Goal: Transaction & Acquisition: Obtain resource

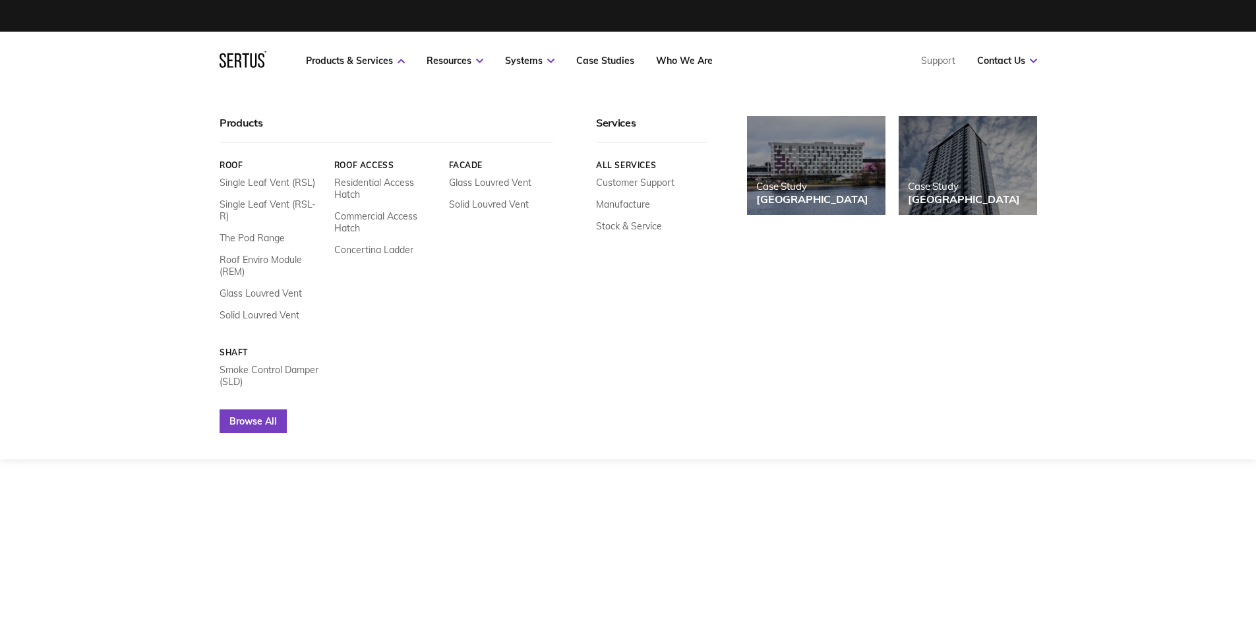
click at [262, 409] on link "Browse All" at bounding box center [253, 421] width 67 height 24
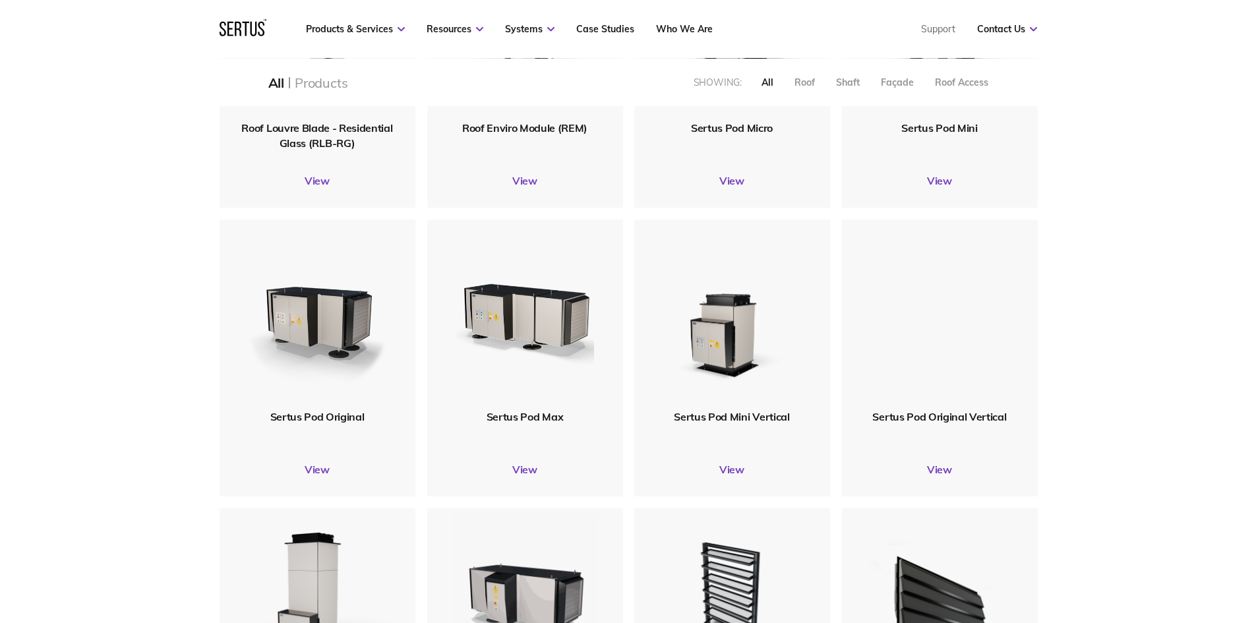
scroll to position [791, 0]
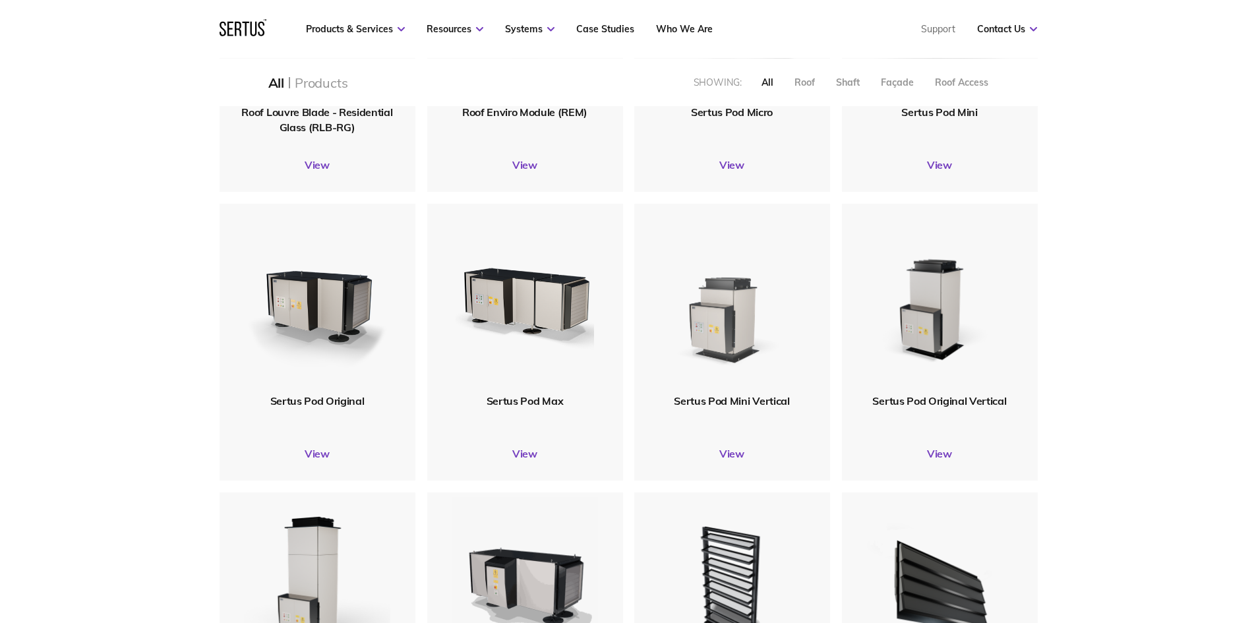
click at [766, 351] on img at bounding box center [732, 299] width 158 height 194
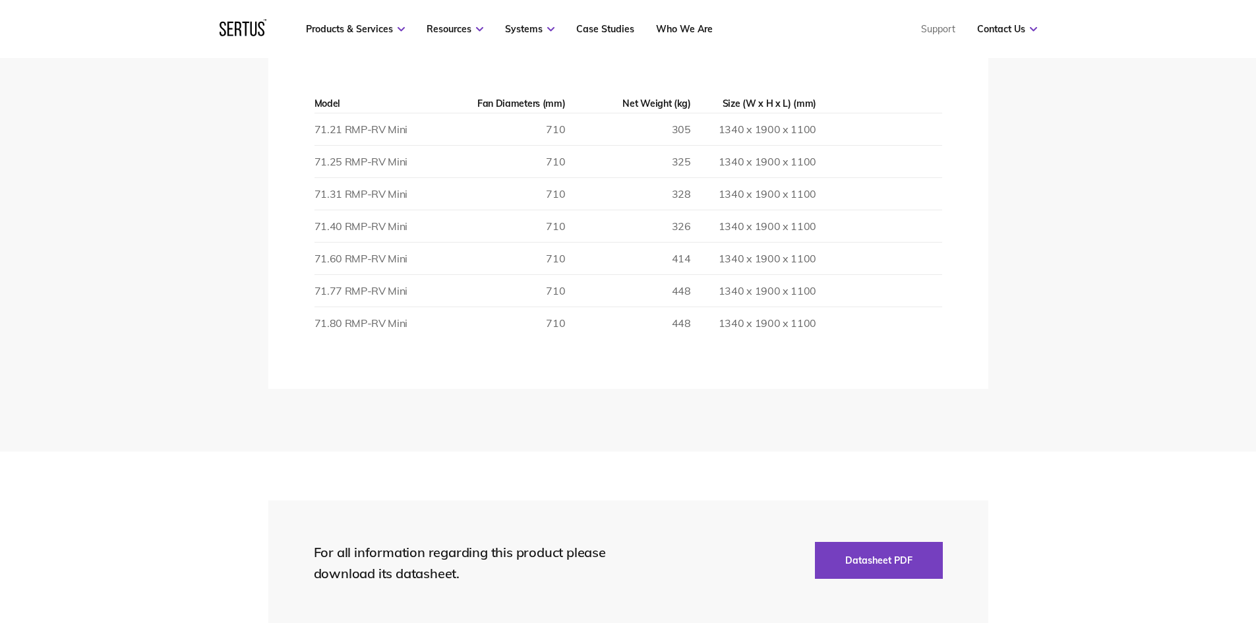
scroll to position [2307, 0]
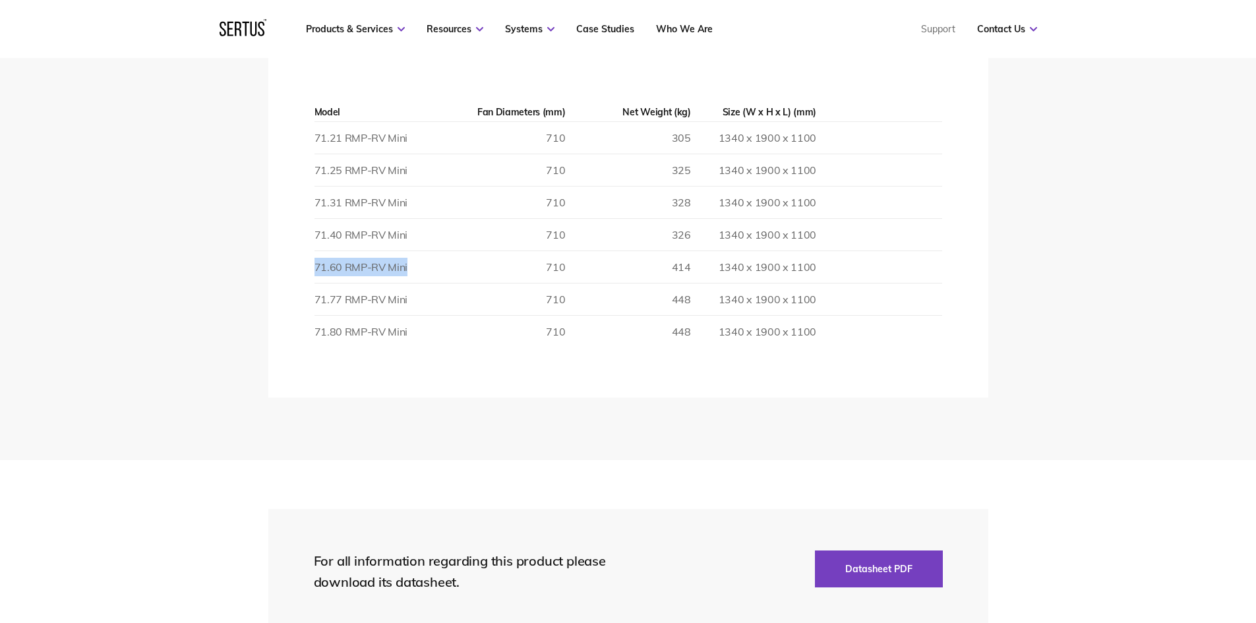
drag, startPoint x: 314, startPoint y: 269, endPoint x: 407, endPoint y: 265, distance: 93.7
click at [407, 265] on td "71.60 RMP-RV Mini" at bounding box center [376, 267] width 125 height 32
copy td "71.60 RMP-RV Mini"
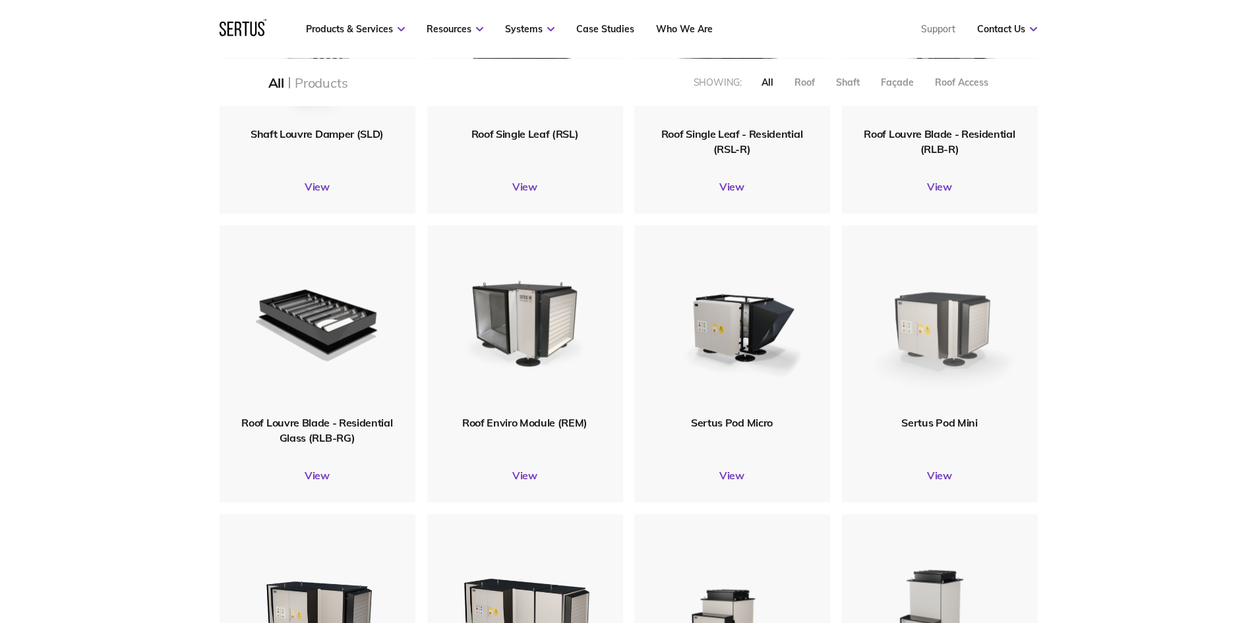
scroll to position [385, 0]
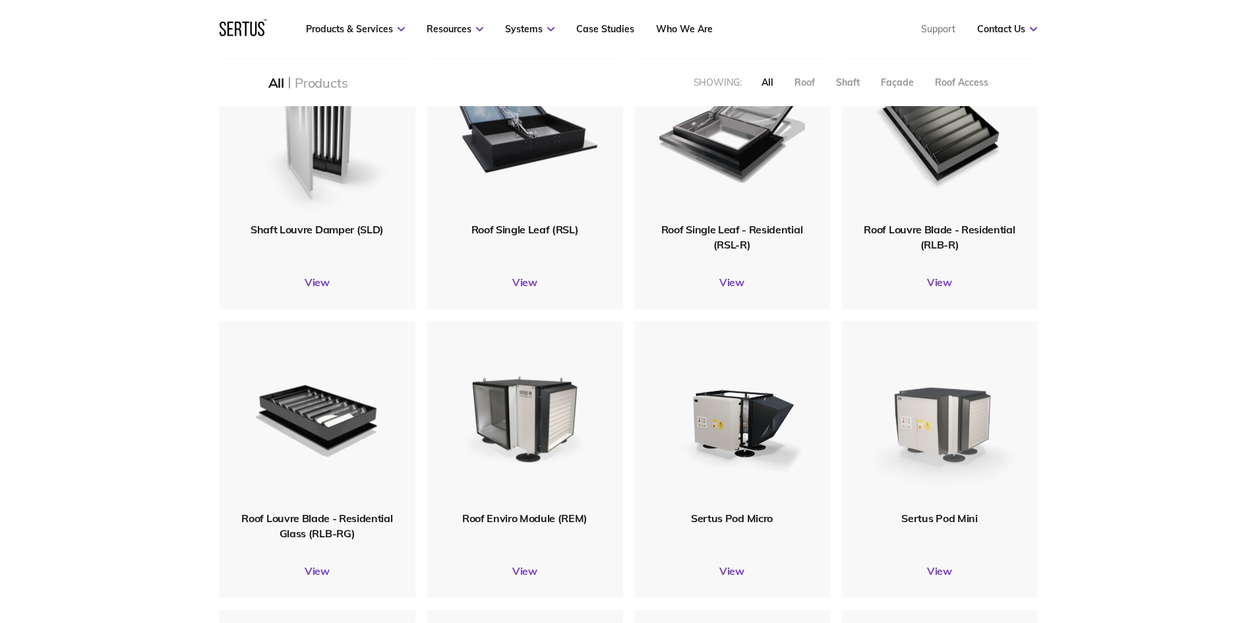
click at [936, 388] on img at bounding box center [939, 416] width 158 height 194
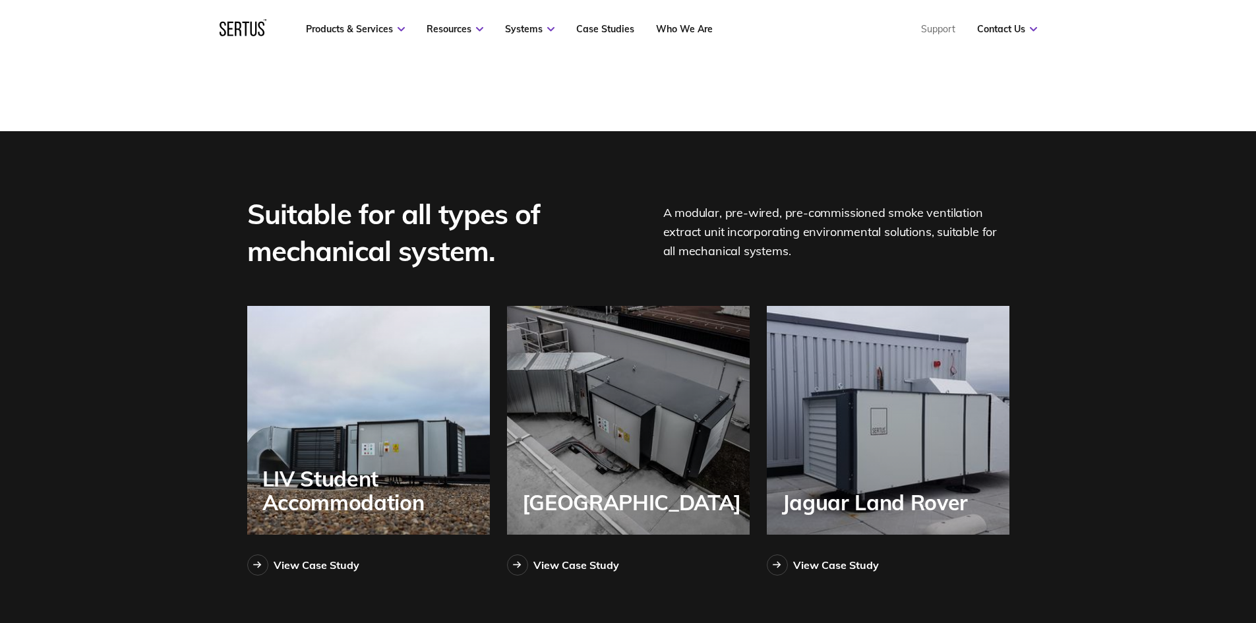
scroll to position [3032, 0]
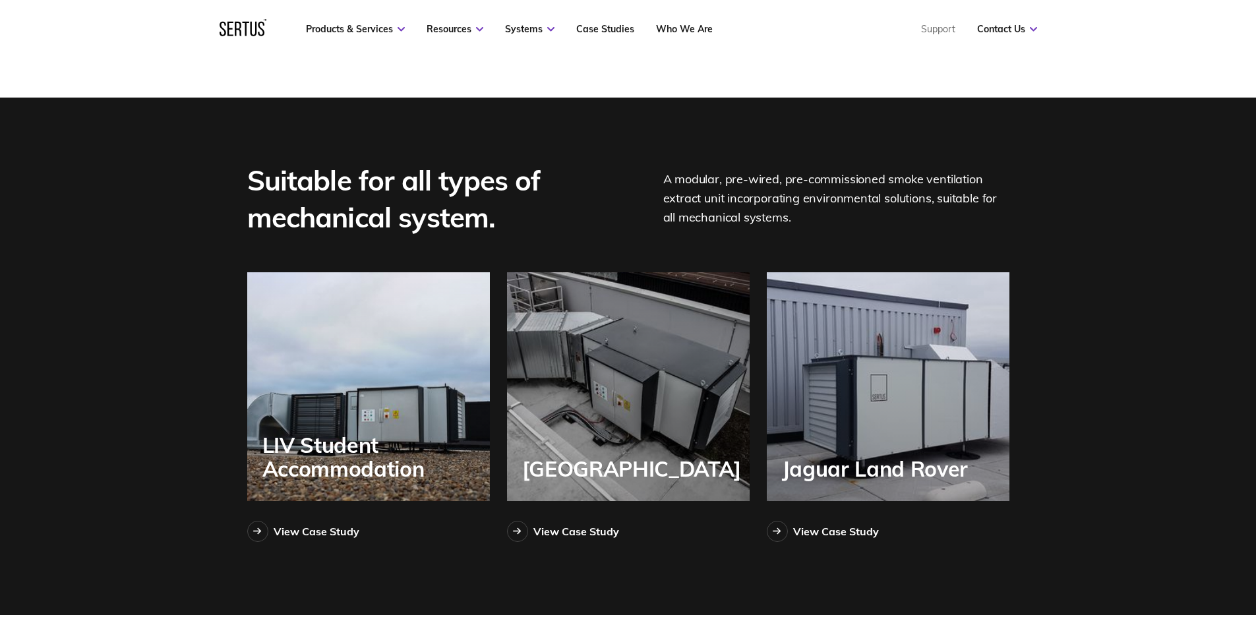
click at [618, 403] on div "[GEOGRAPHIC_DATA]" at bounding box center [628, 386] width 243 height 229
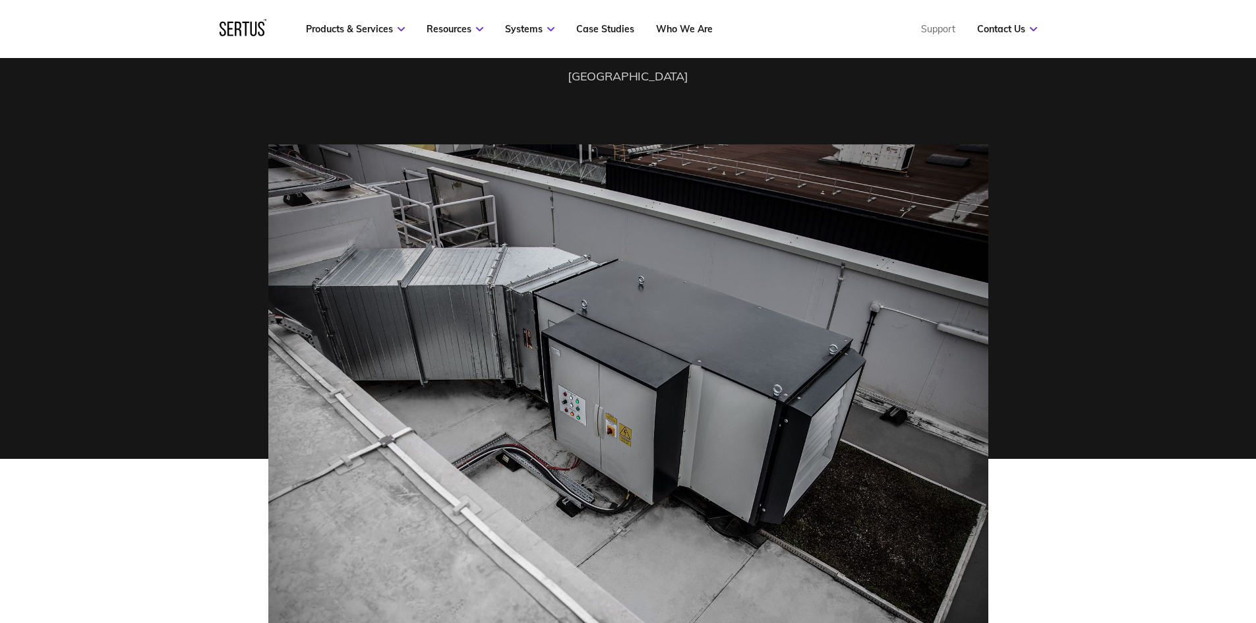
scroll to position [198, 0]
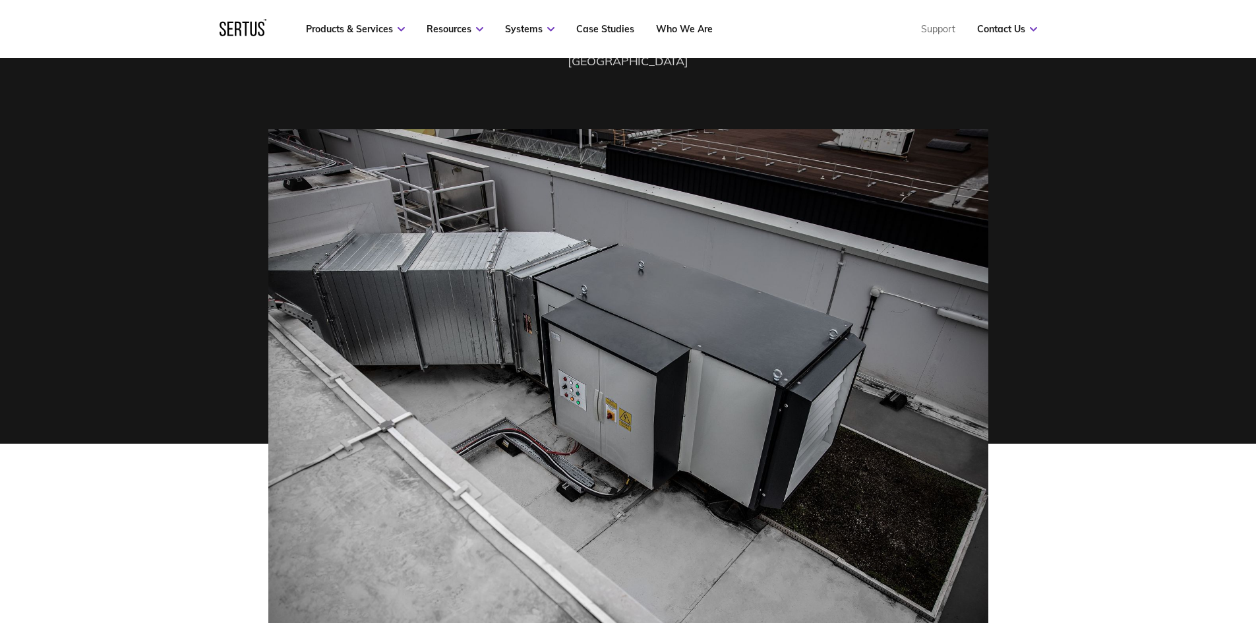
scroll to position [3032, 0]
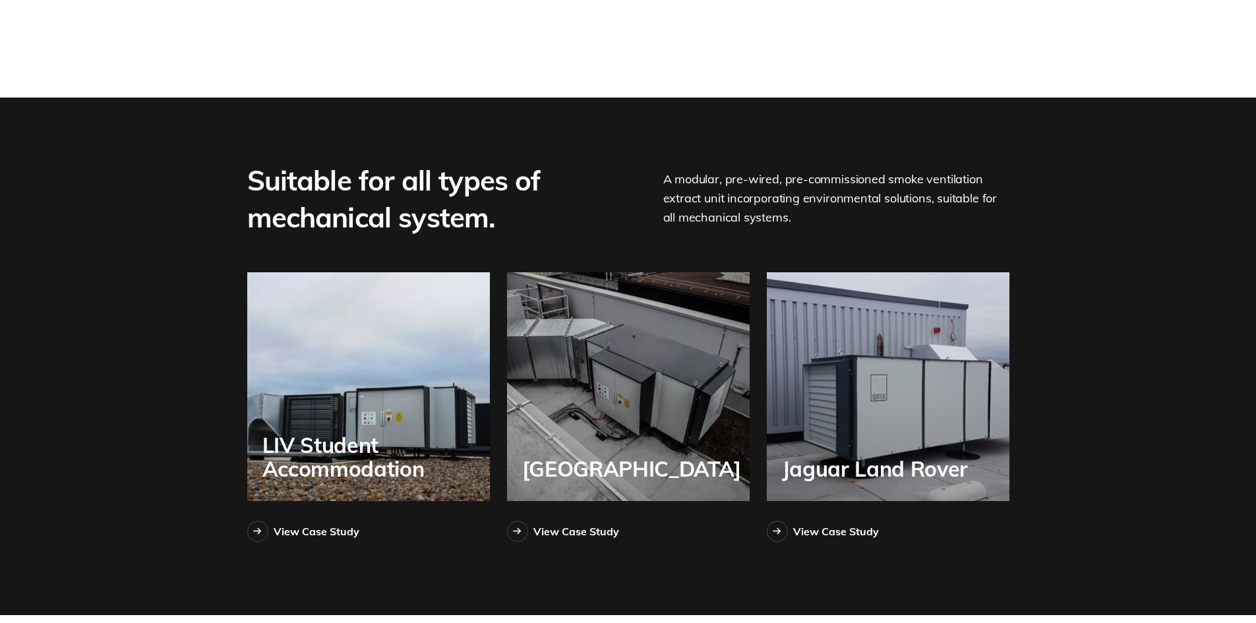
click at [401, 372] on div "LIV Student Accommodation" at bounding box center [368, 386] width 243 height 229
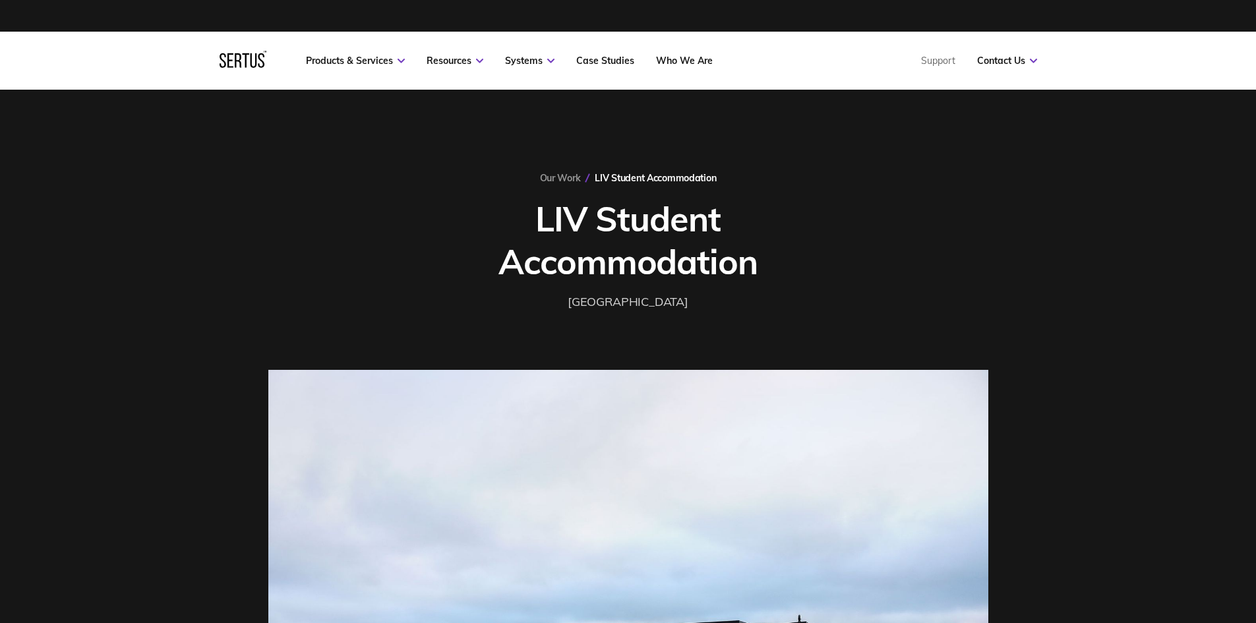
scroll to position [3032, 0]
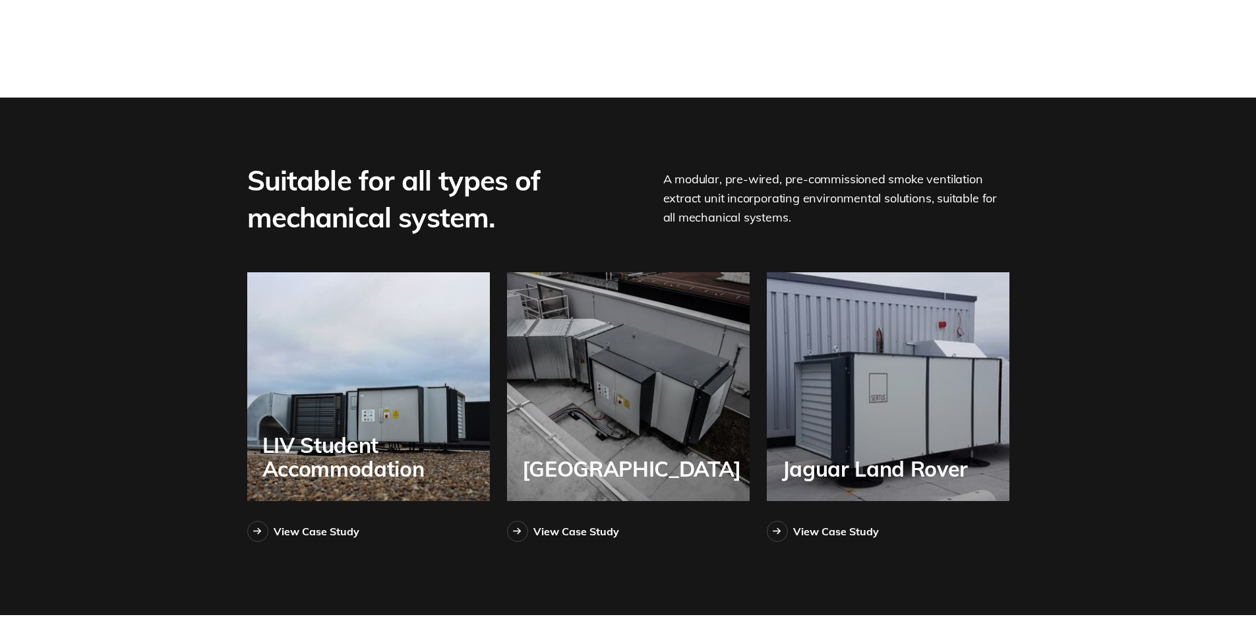
click at [819, 328] on div "Jaguar Land Rover" at bounding box center [888, 386] width 243 height 229
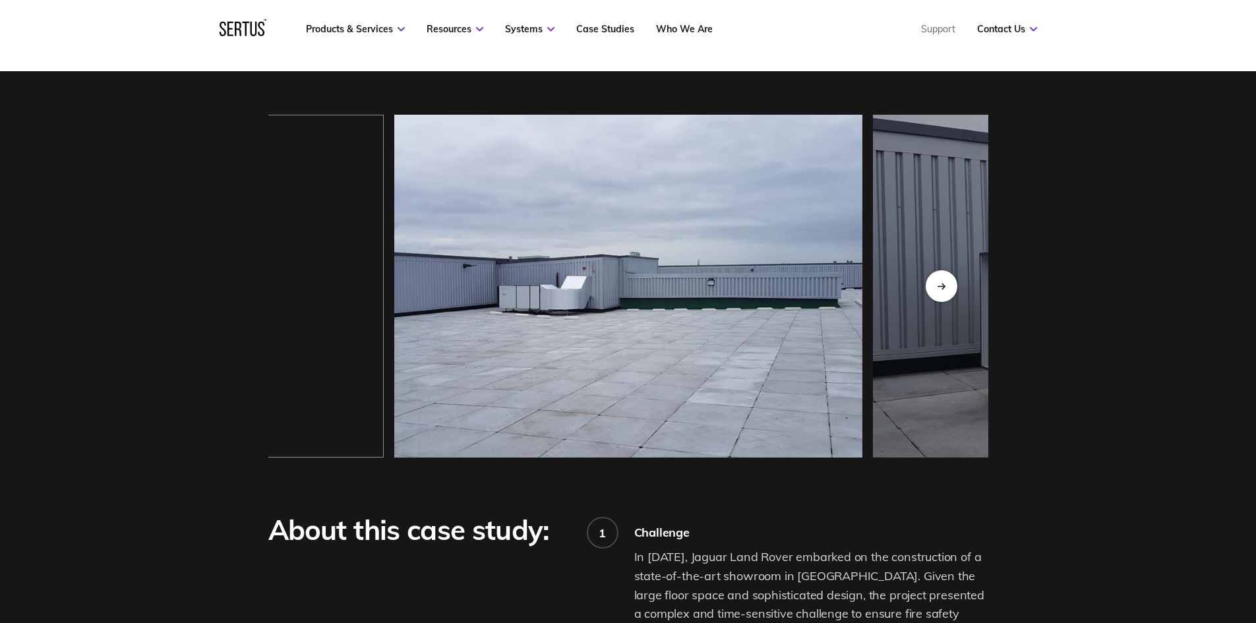
scroll to position [1187, 0]
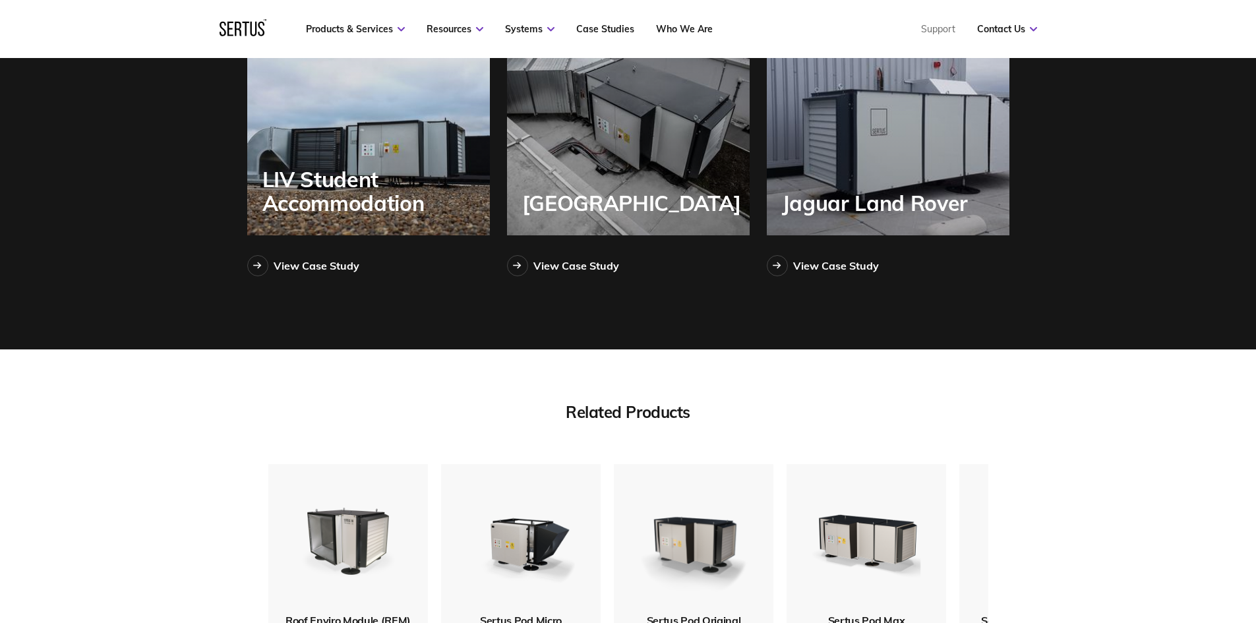
scroll to position [3296, 0]
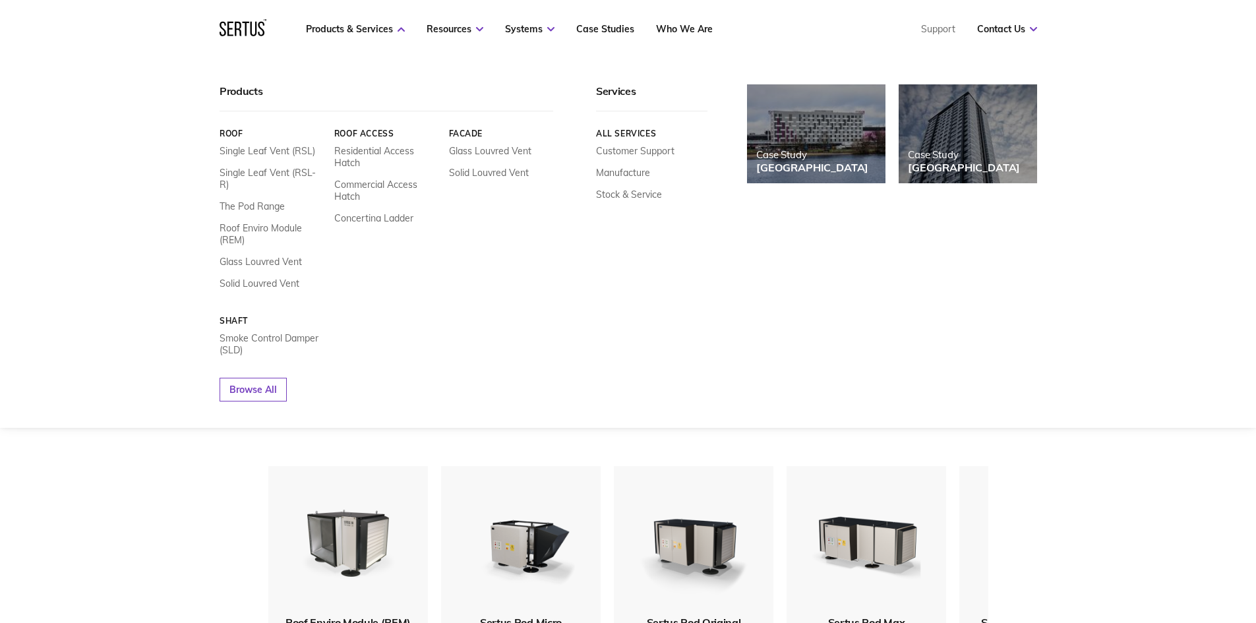
click at [430, 16] on nav "Products & Services Resources Systems Case Studies Who We Are Support Contact U…" at bounding box center [628, 29] width 817 height 58
click at [274, 278] on link "Solid Louvred Vent" at bounding box center [260, 284] width 80 height 12
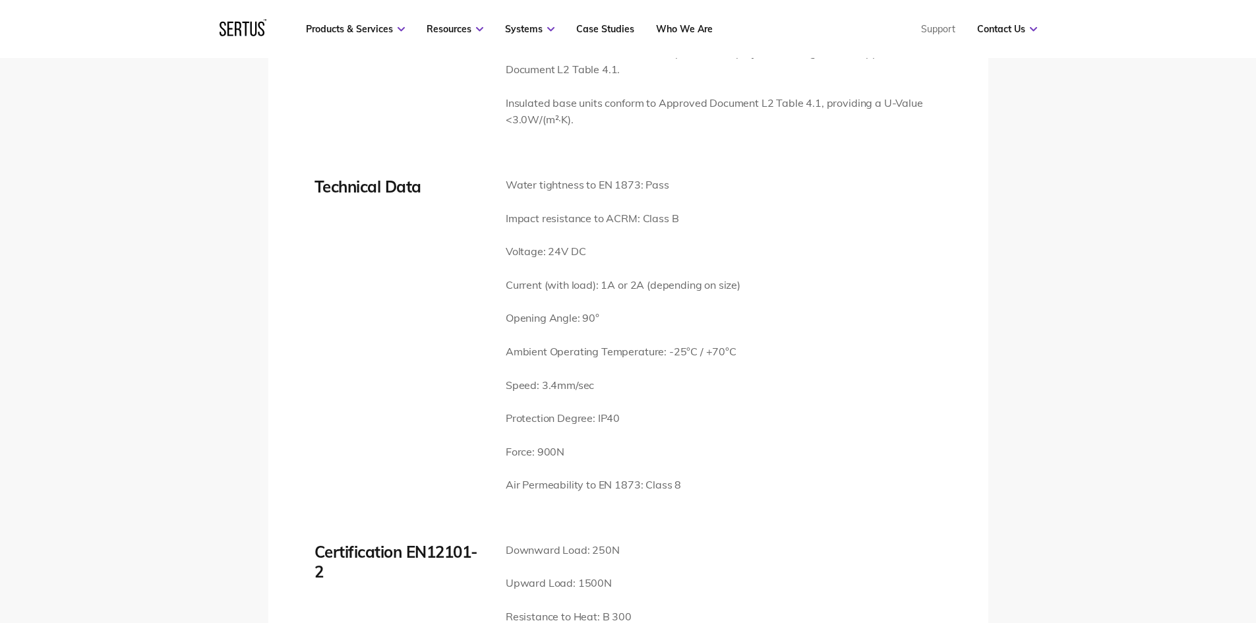
scroll to position [1912, 0]
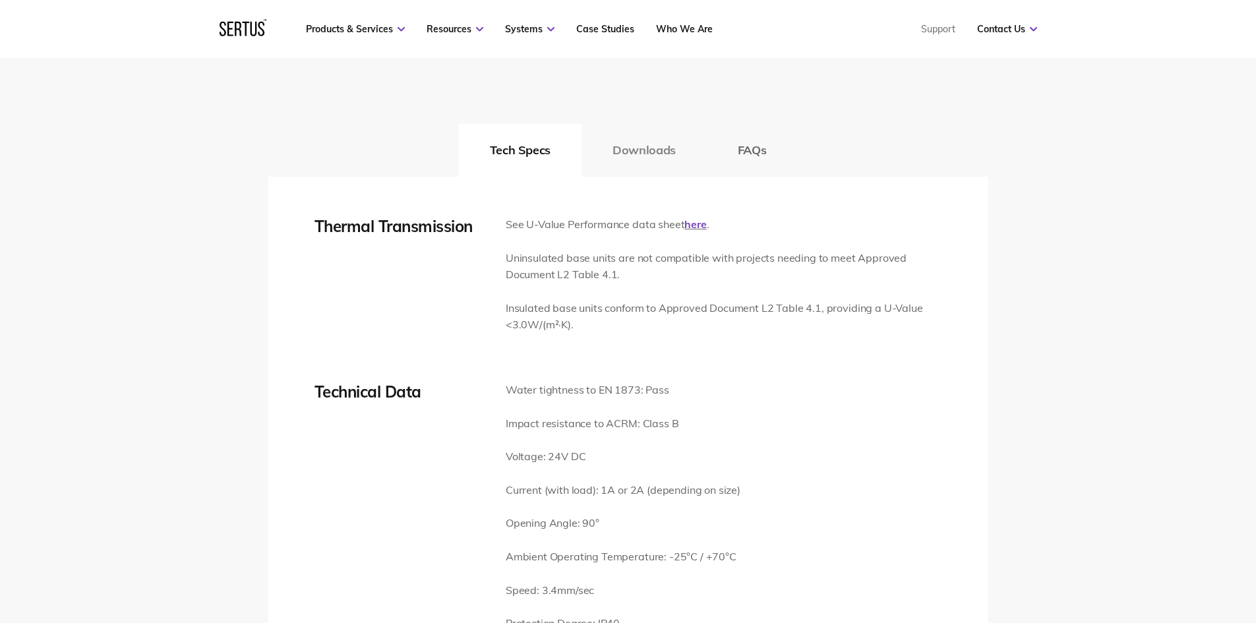
click at [652, 153] on button "Downloads" at bounding box center [643, 150] width 125 height 53
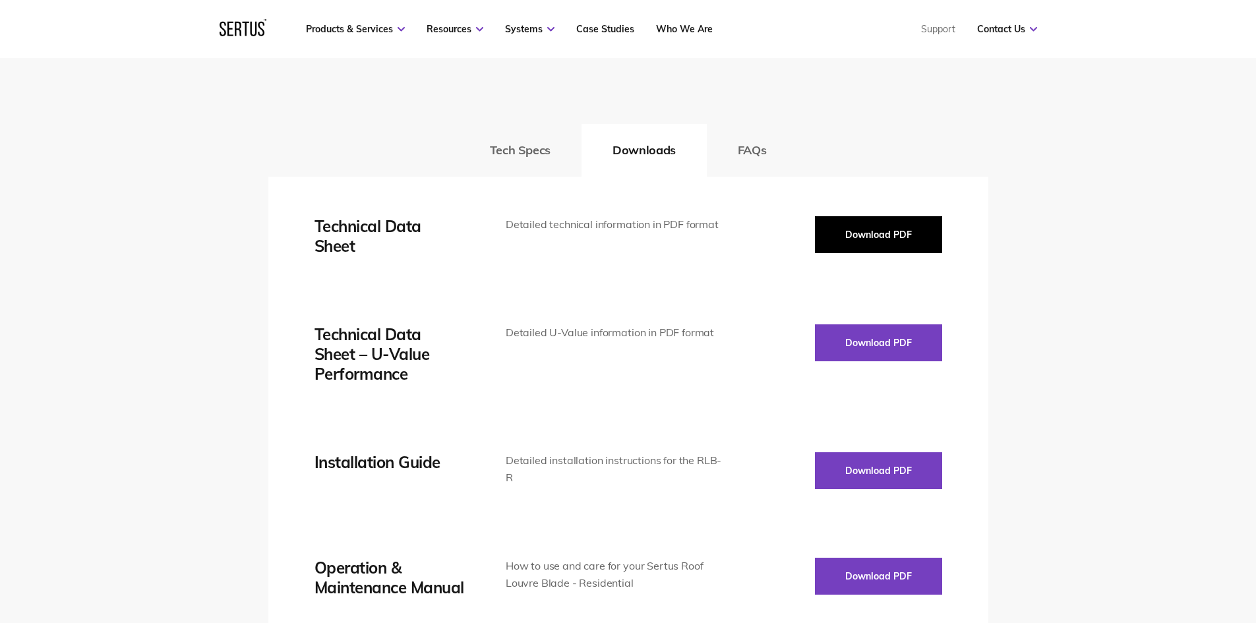
click at [853, 245] on button "Download PDF" at bounding box center [878, 234] width 127 height 37
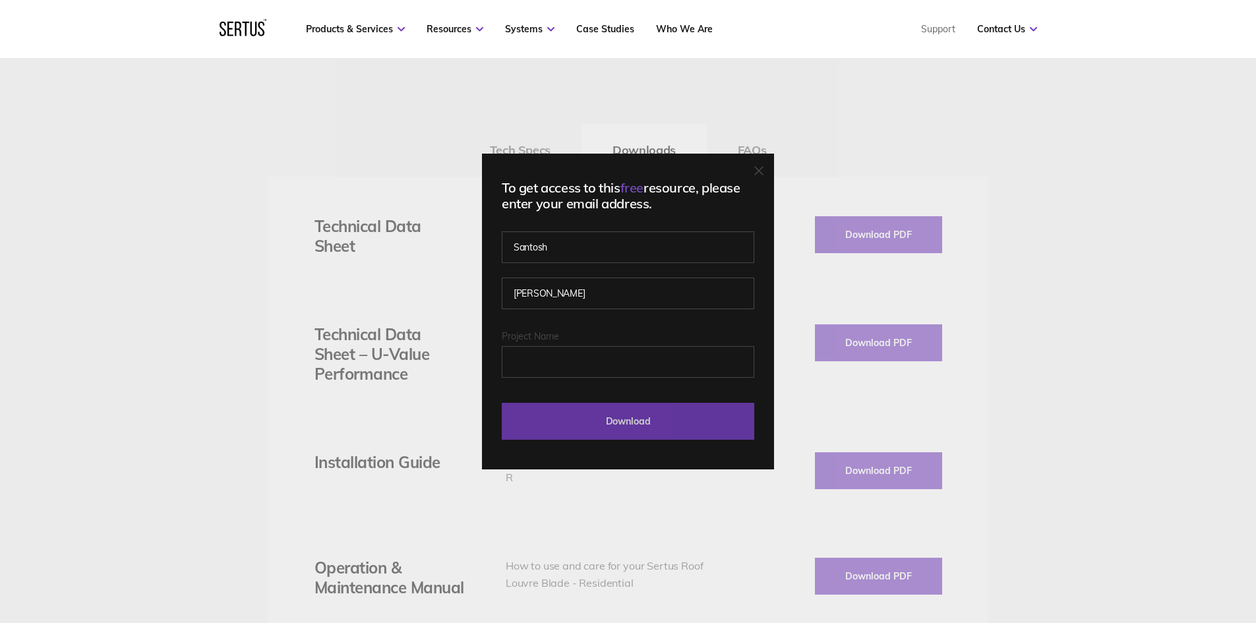
click at [627, 423] on input "Download" at bounding box center [628, 421] width 252 height 37
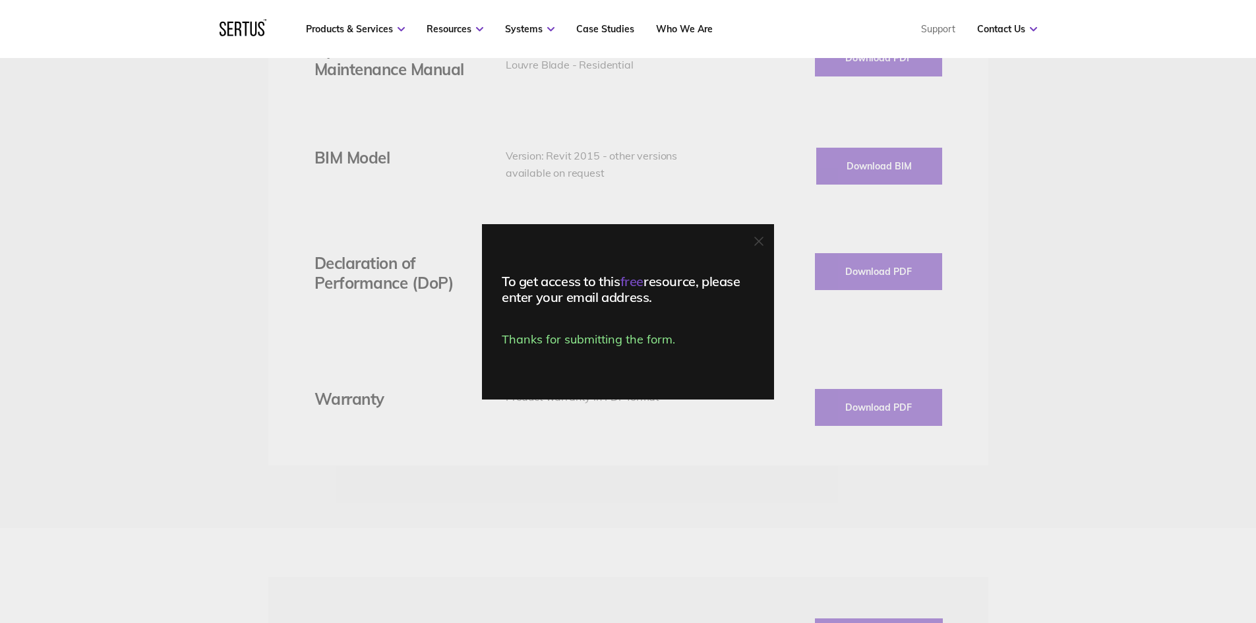
scroll to position [2439, 0]
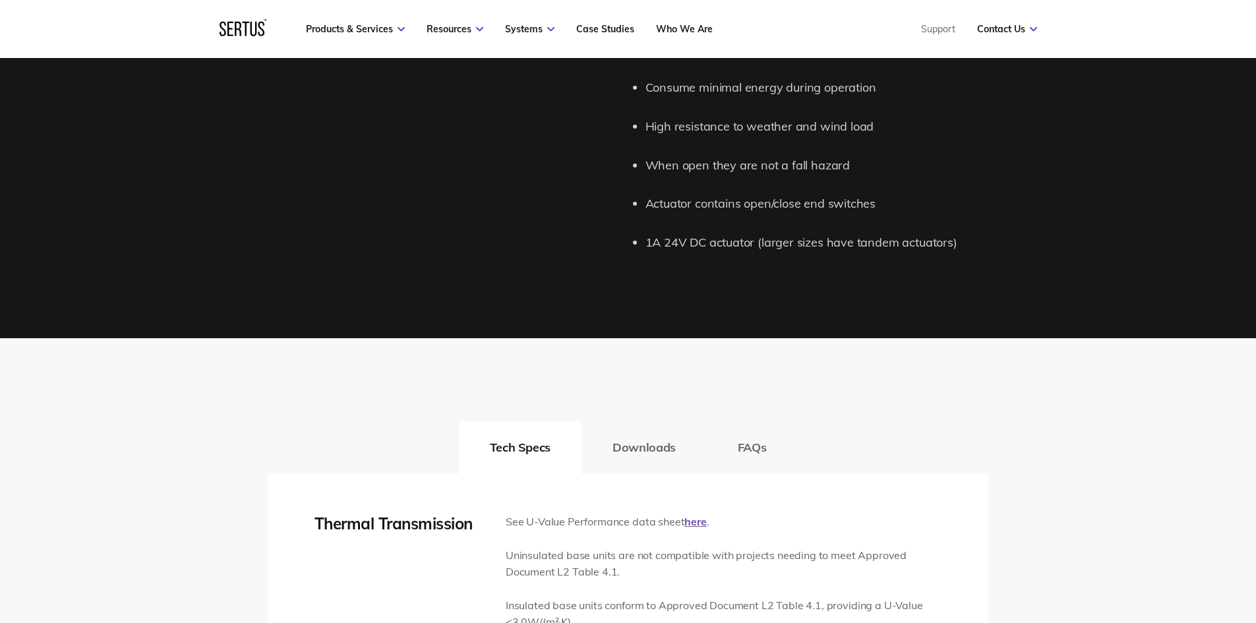
scroll to position [1780, 0]
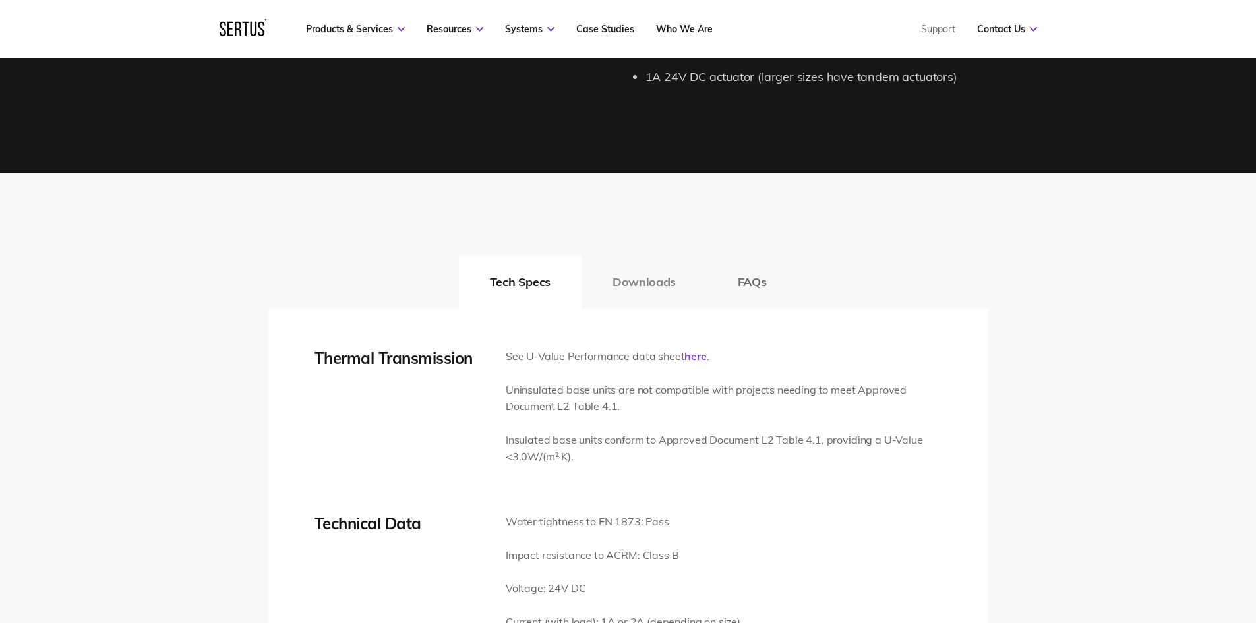
click at [623, 290] on button "Downloads" at bounding box center [643, 282] width 125 height 53
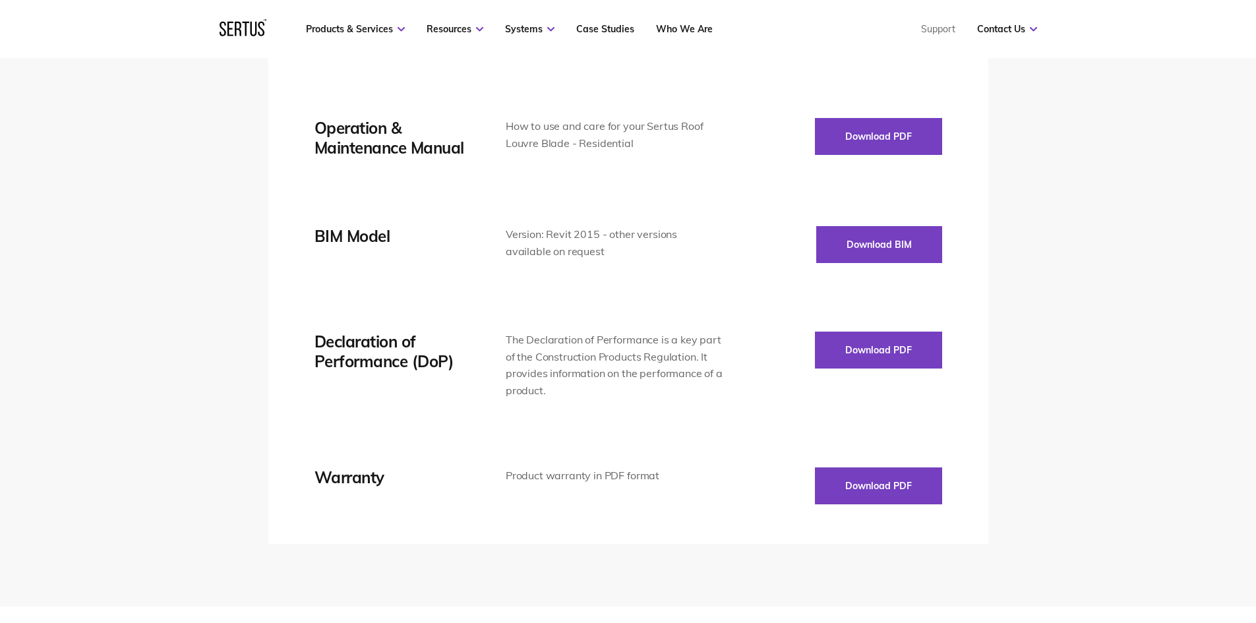
scroll to position [2373, 0]
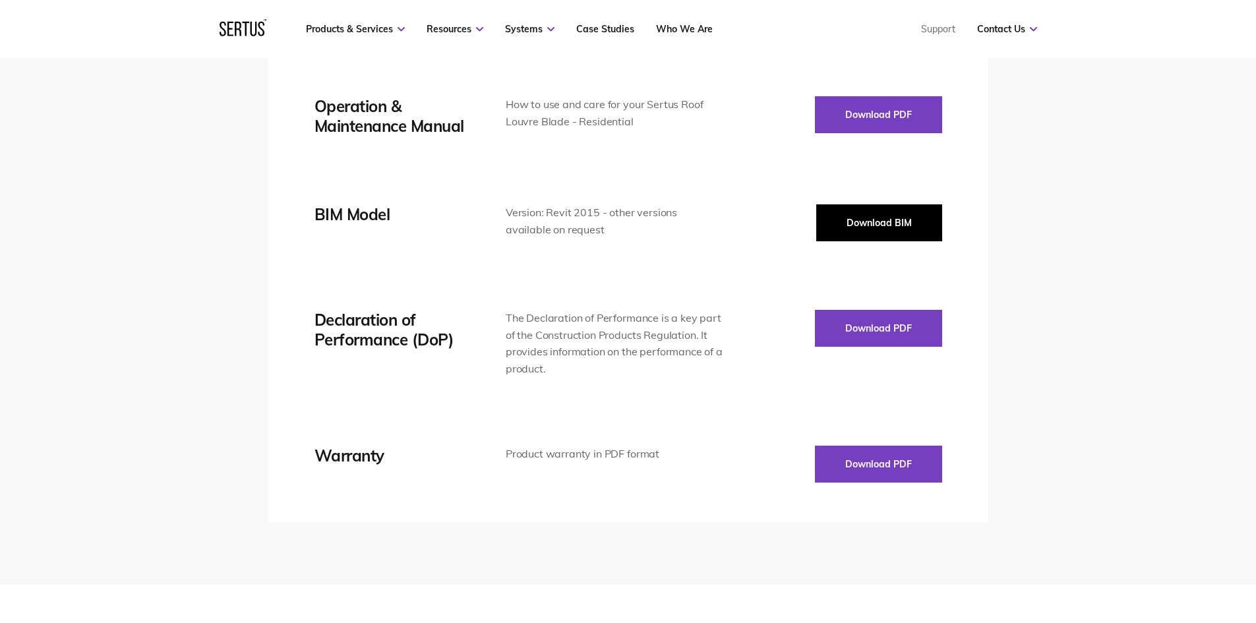
click at [893, 222] on button "Download BIM" at bounding box center [879, 222] width 126 height 37
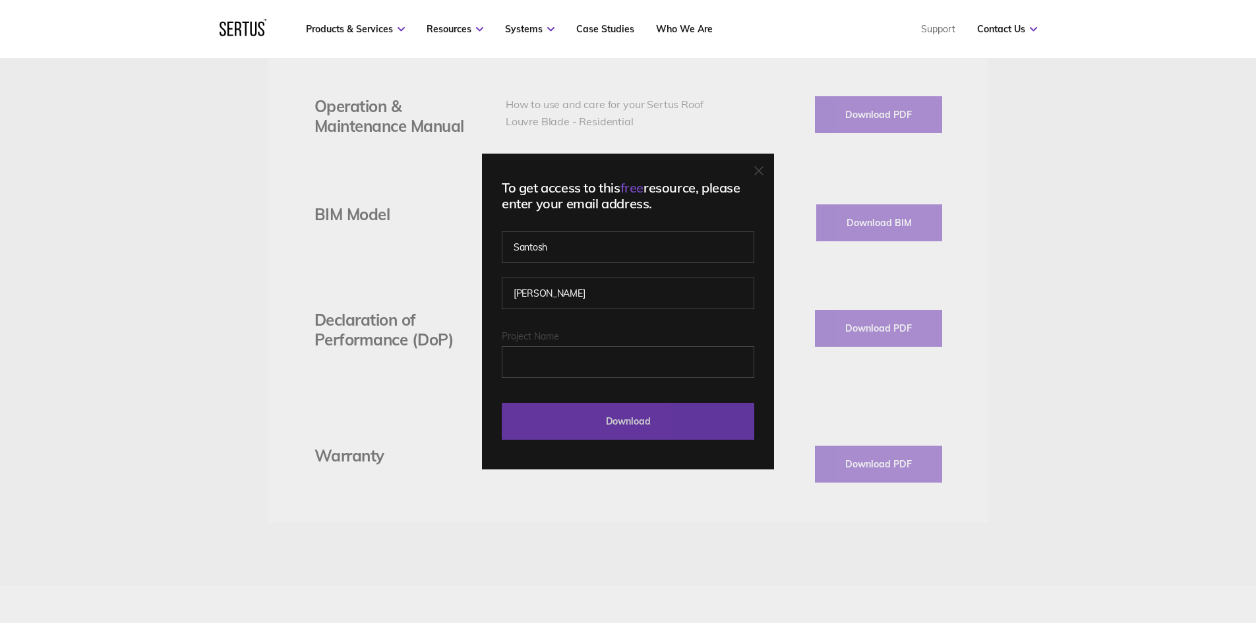
click at [618, 425] on input "Download" at bounding box center [628, 421] width 252 height 37
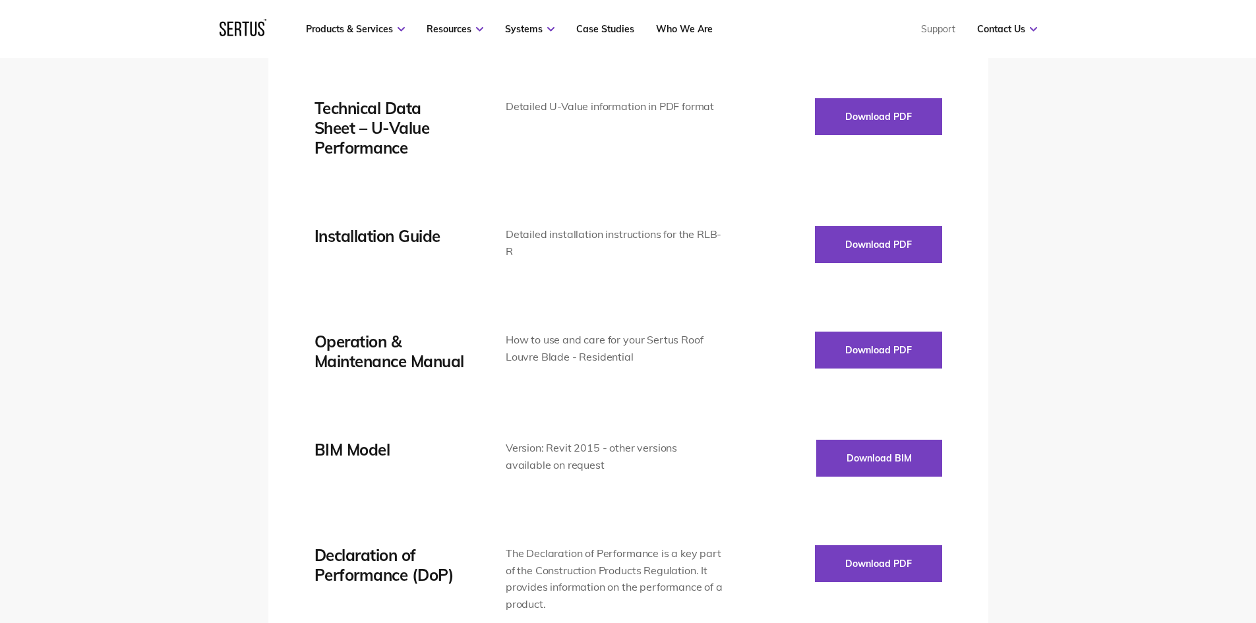
scroll to position [2044, 0]
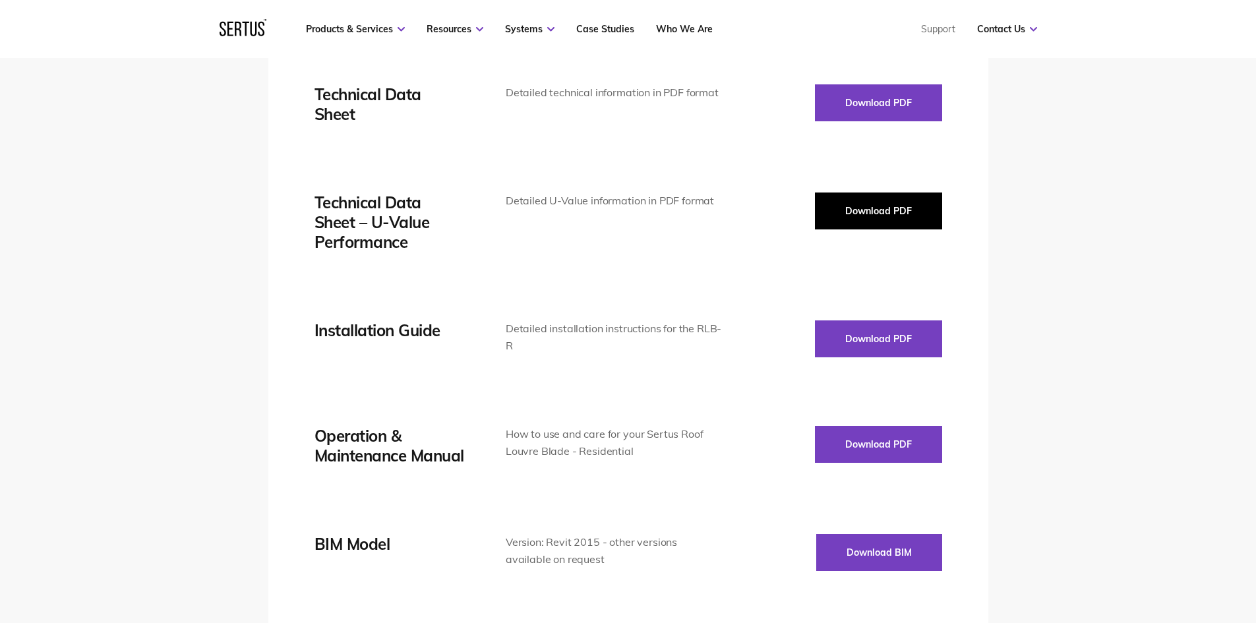
drag, startPoint x: 882, startPoint y: 89, endPoint x: 875, endPoint y: 206, distance: 117.5
click at [875, 206] on div "Technical Data Sheet Detailed technical information in PDF format Download PDF …" at bounding box center [628, 448] width 628 height 728
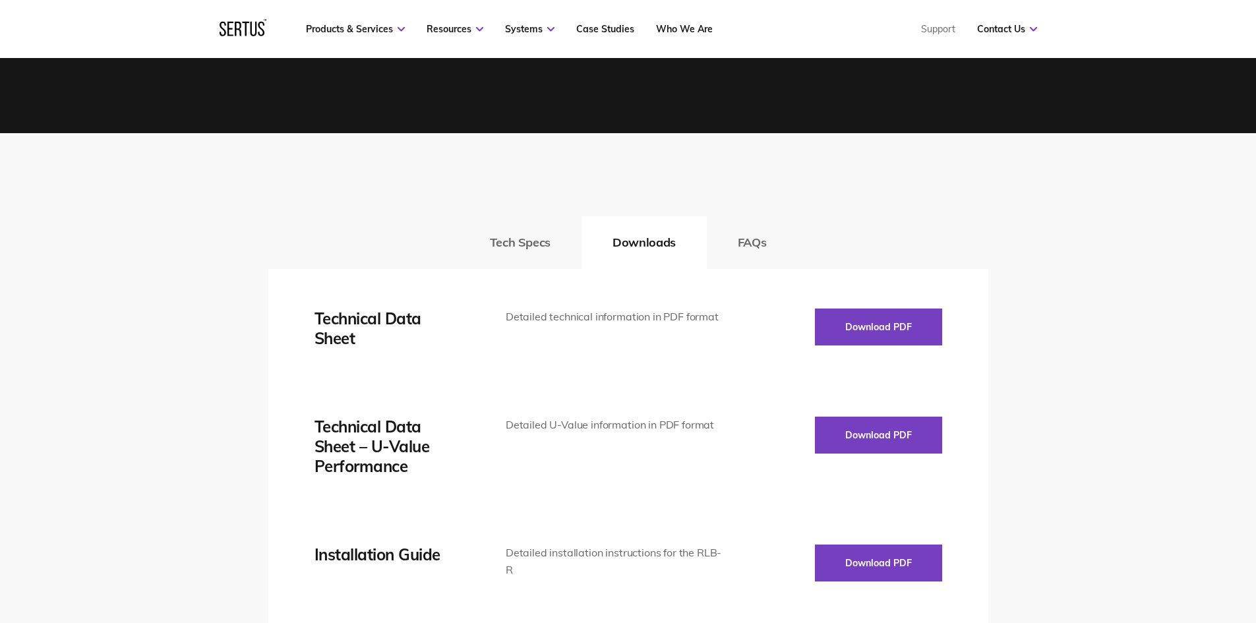
scroll to position [1780, 0]
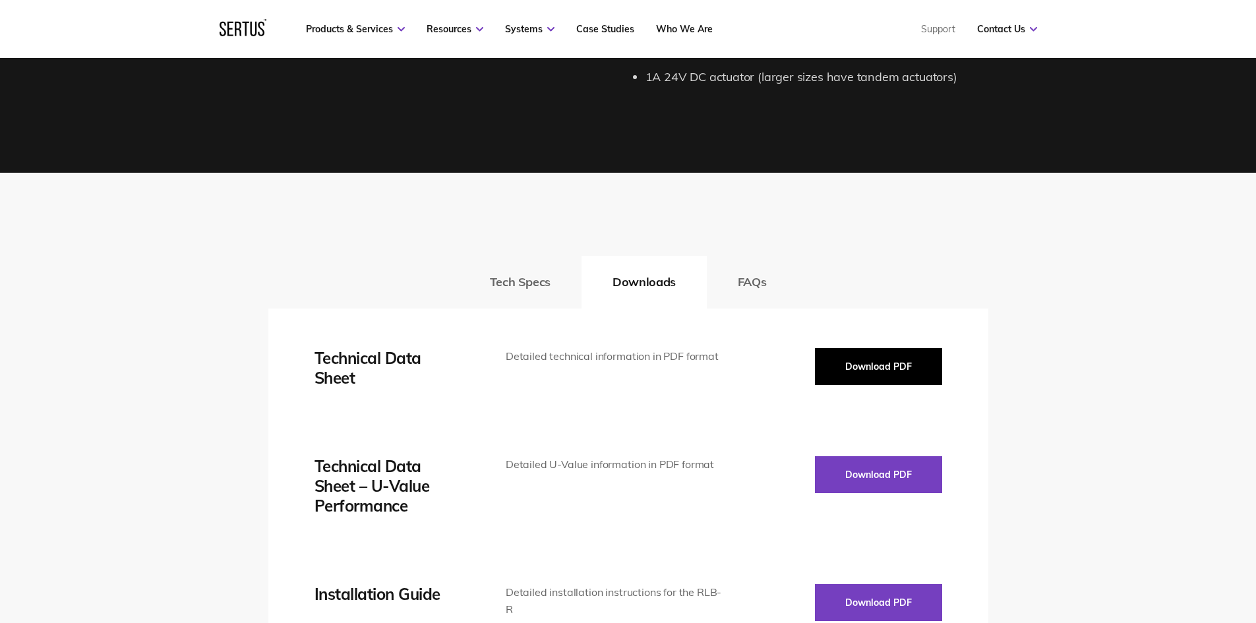
click at [884, 378] on button "Download PDF" at bounding box center [878, 366] width 127 height 37
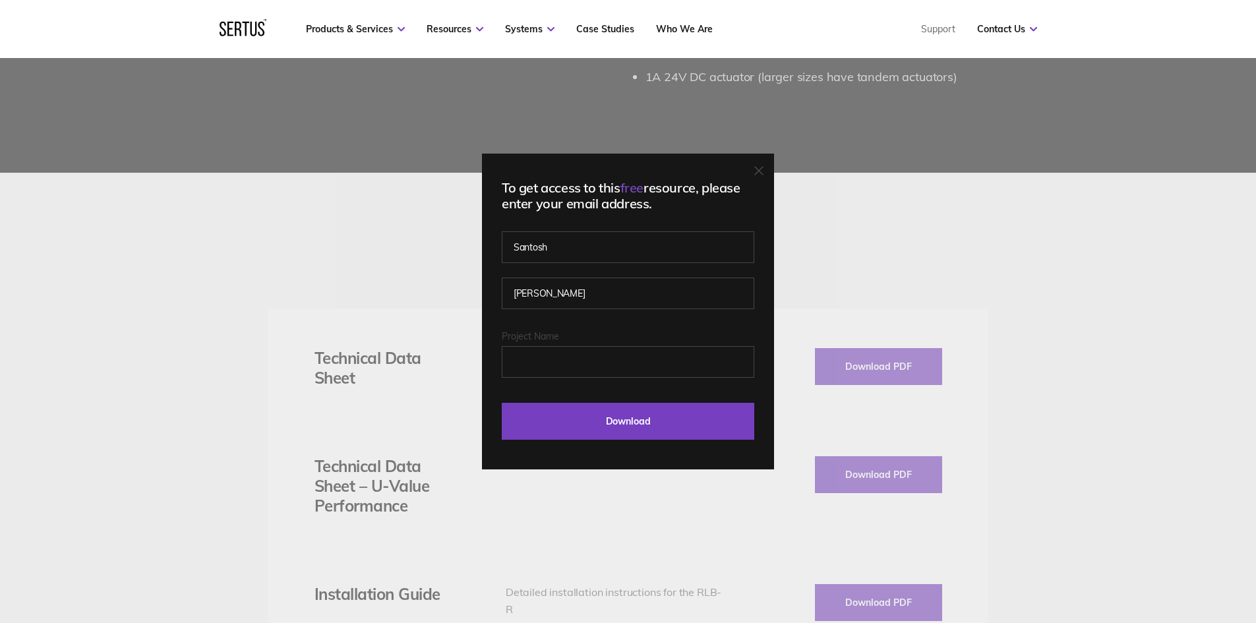
click at [636, 442] on div "To get access to this free resource, please enter your email address. Santosh P…" at bounding box center [628, 312] width 292 height 316
click at [637, 425] on input "Download" at bounding box center [628, 421] width 252 height 37
